Goal: Navigation & Orientation: Find specific page/section

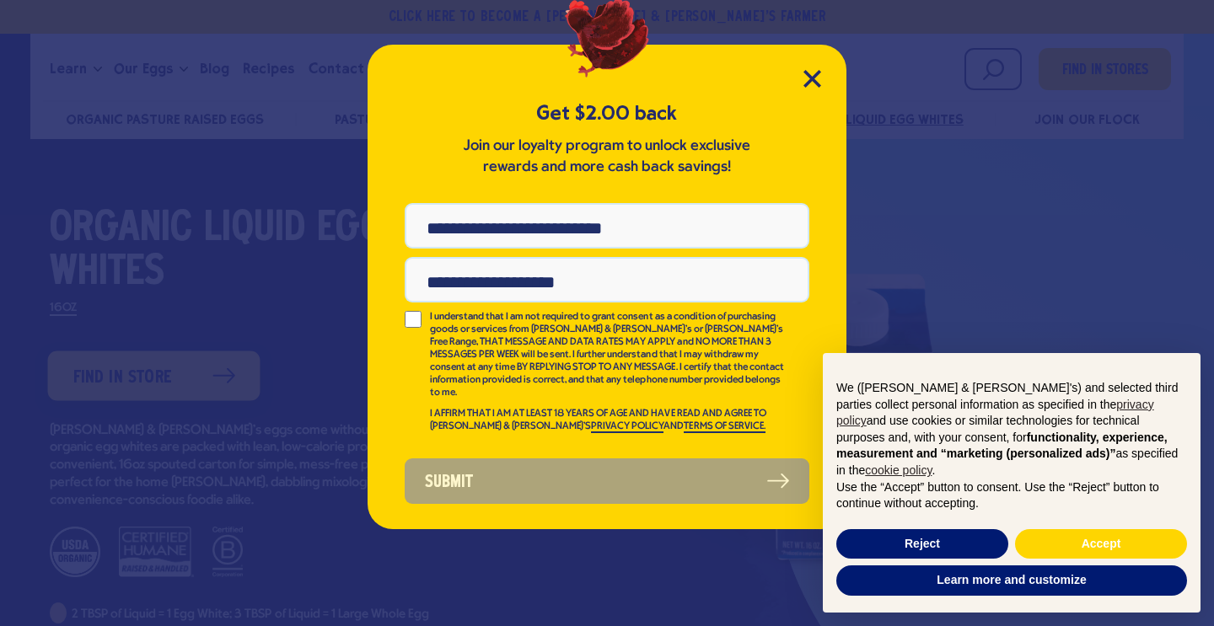
click at [137, 376] on div "Get $2.00 back Join our loyalty program to unlock exclusive rewards and more ca…" at bounding box center [607, 313] width 1214 height 626
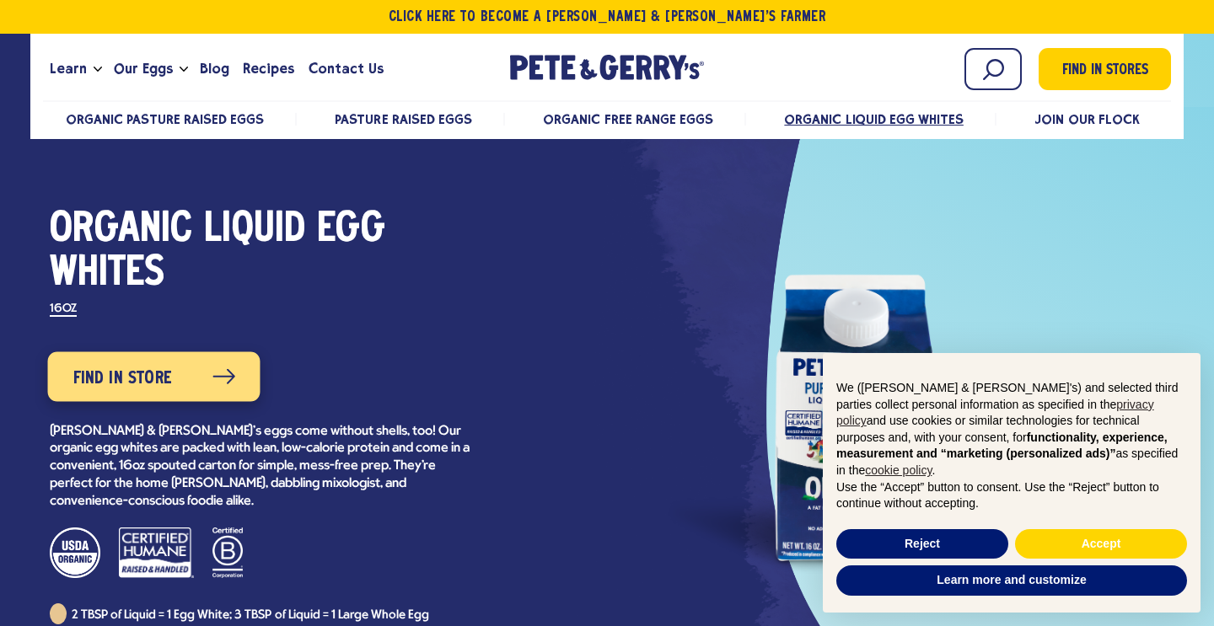
scroll to position [34, 0]
click at [139, 375] on span "Find in Store" at bounding box center [122, 377] width 99 height 27
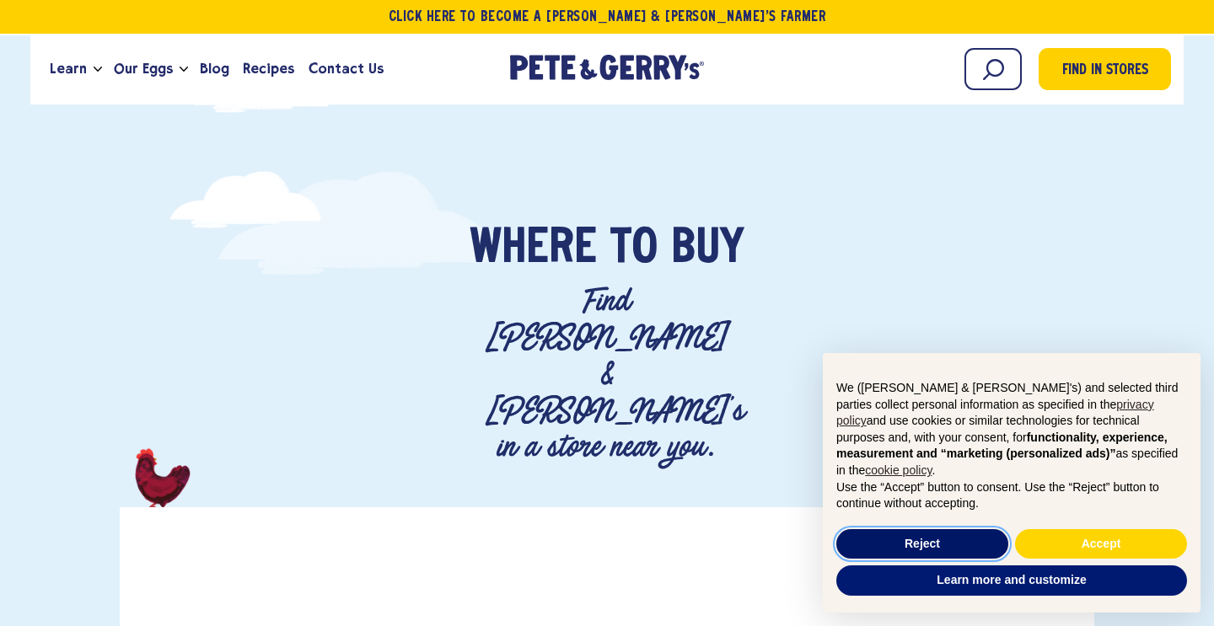
click at [931, 546] on button "Reject" at bounding box center [922, 544] width 172 height 30
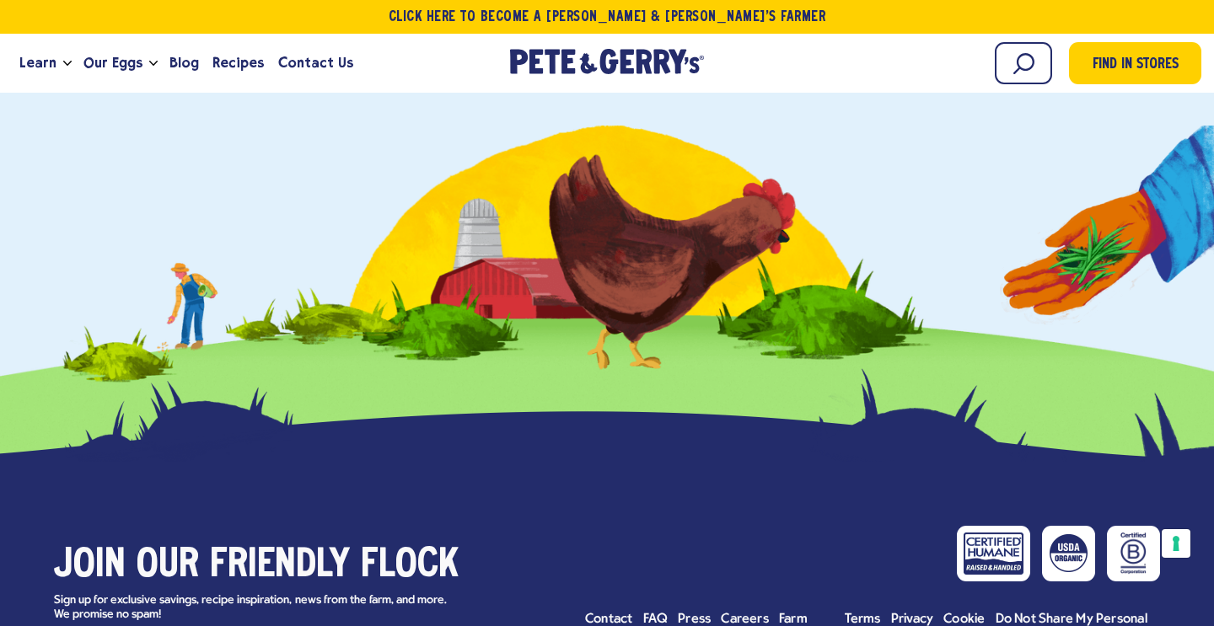
scroll to position [1012, 0]
